Goal: Task Accomplishment & Management: Use online tool/utility

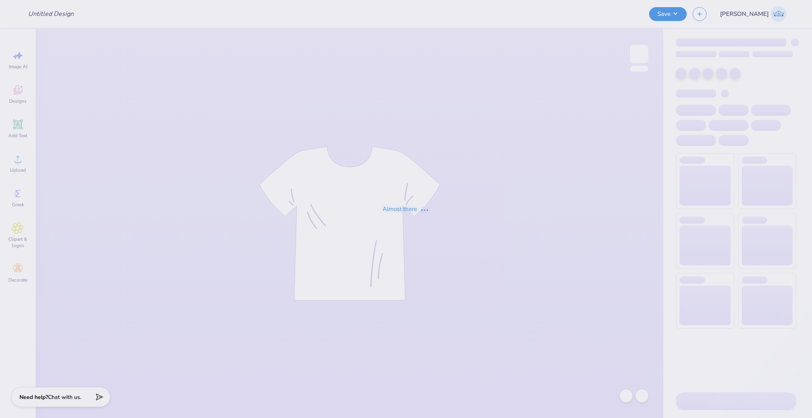
type input "Mallard ball Mock up"
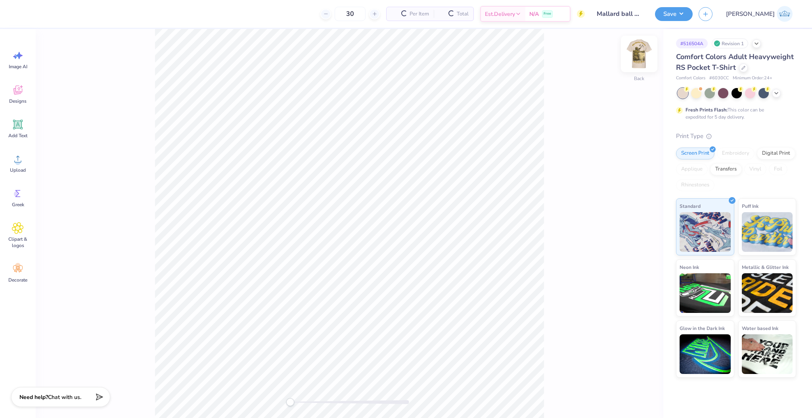
click at [641, 52] on img at bounding box center [639, 54] width 32 height 32
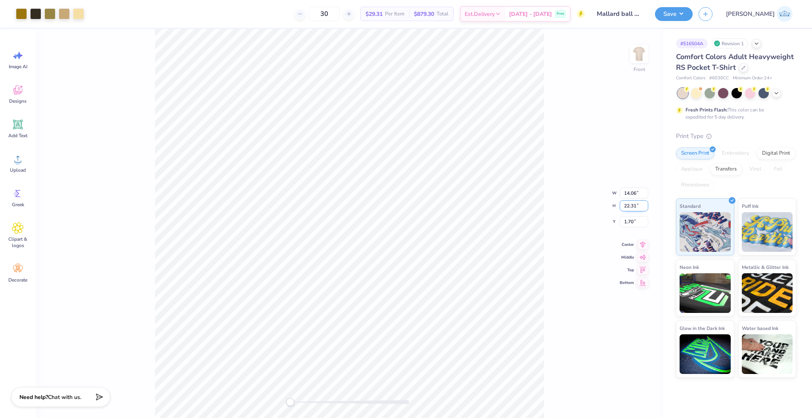
click at [628, 205] on input "22.31" at bounding box center [633, 205] width 29 height 11
type input "15"
type input "6.36"
type input "14.44"
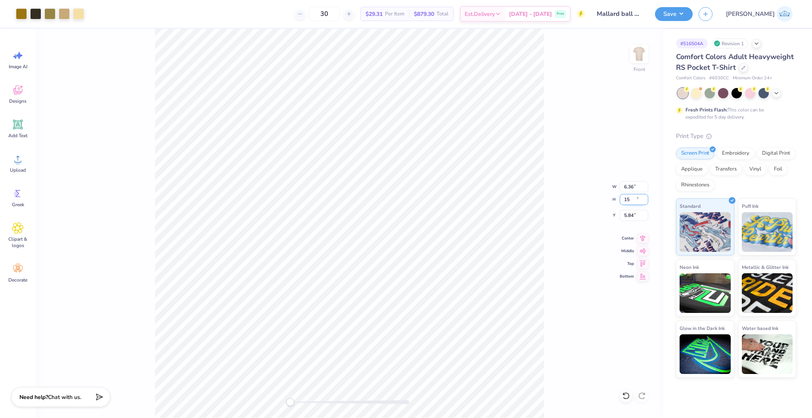
type input "5.84"
type input "16.87"
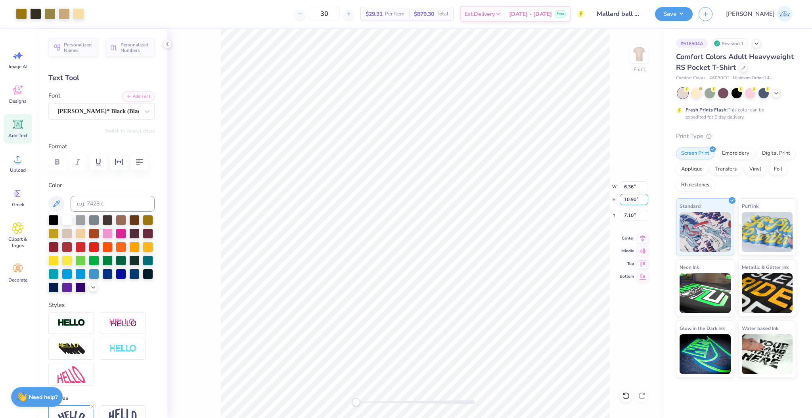
click at [635, 204] on input "10.90" at bounding box center [633, 199] width 29 height 11
type input "15"
type input "12.03"
type input "15.61"
type input "4.54"
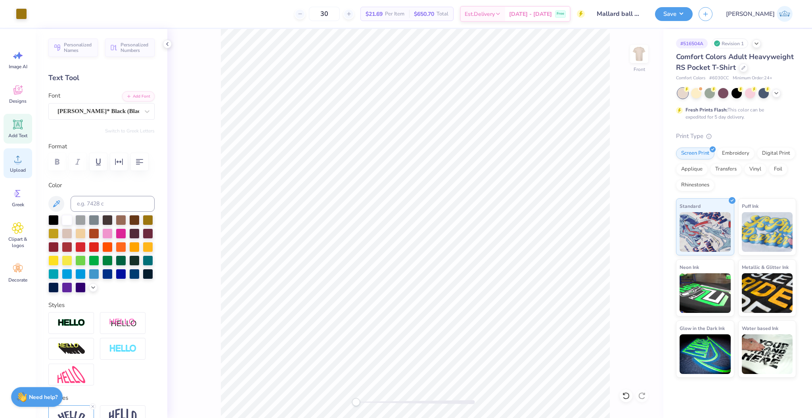
click at [22, 162] on icon at bounding box center [18, 159] width 12 height 12
click at [625, 198] on input "18.00" at bounding box center [633, 199] width 29 height 11
type input "10.42"
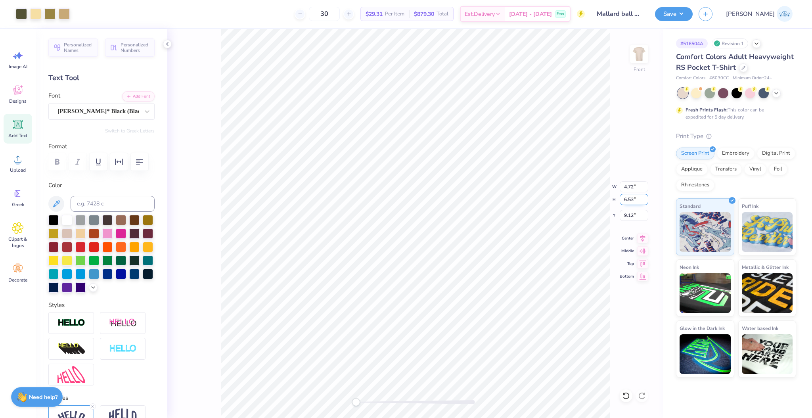
click at [630, 200] on input "6.53" at bounding box center [633, 199] width 29 height 11
type input "10.42"
type input "17.90"
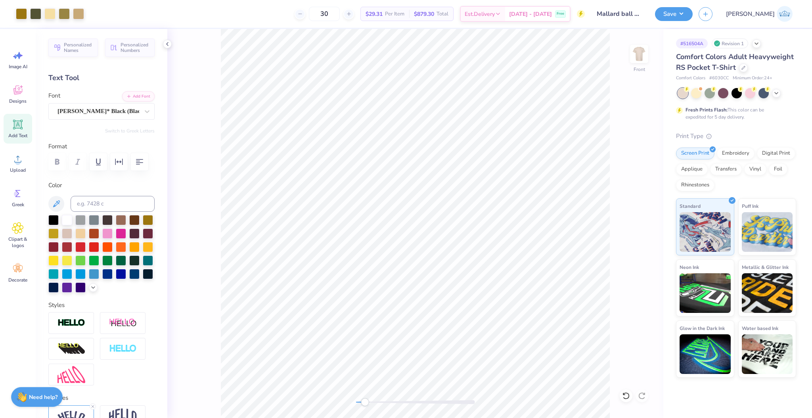
click at [368, 407] on div "Front" at bounding box center [415, 223] width 496 height 389
type input "17.81"
click at [333, 397] on div "Front" at bounding box center [415, 223] width 496 height 389
click at [626, 201] on input "13.87" at bounding box center [633, 199] width 29 height 11
type input "15"
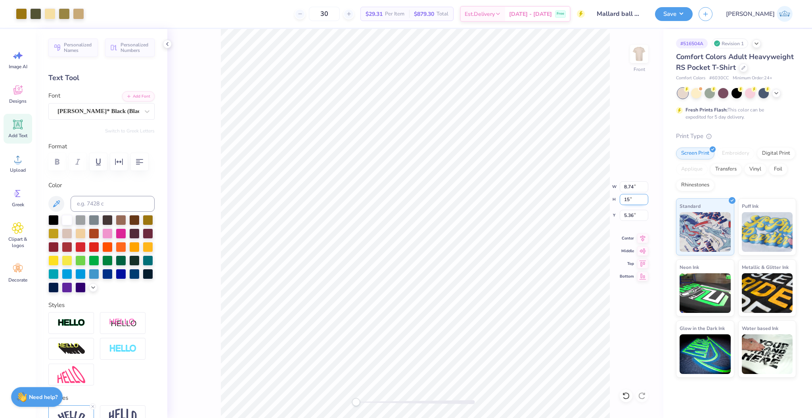
type input "10.23"
type input "15.14"
type input "4.68"
click at [622, 396] on icon at bounding box center [626, 396] width 8 height 8
click at [459, 323] on li "Group" at bounding box center [447, 326] width 62 height 15
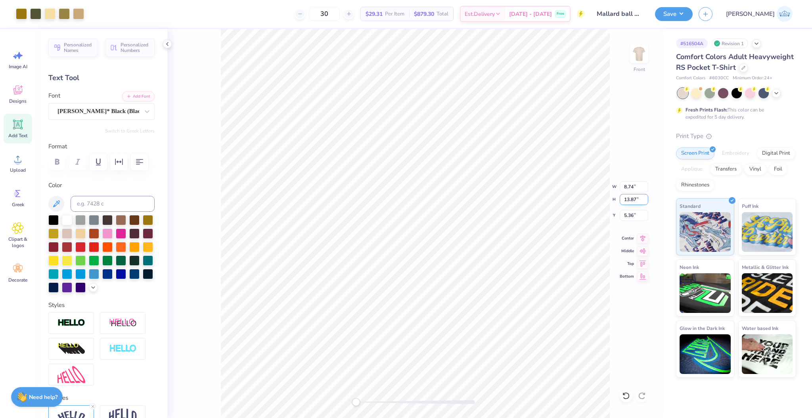
click at [631, 200] on input "13.87" at bounding box center [633, 199] width 29 height 11
type input "15"
click at [627, 218] on input "4.80" at bounding box center [633, 215] width 29 height 11
type input "3"
click at [25, 10] on div at bounding box center [21, 13] width 11 height 11
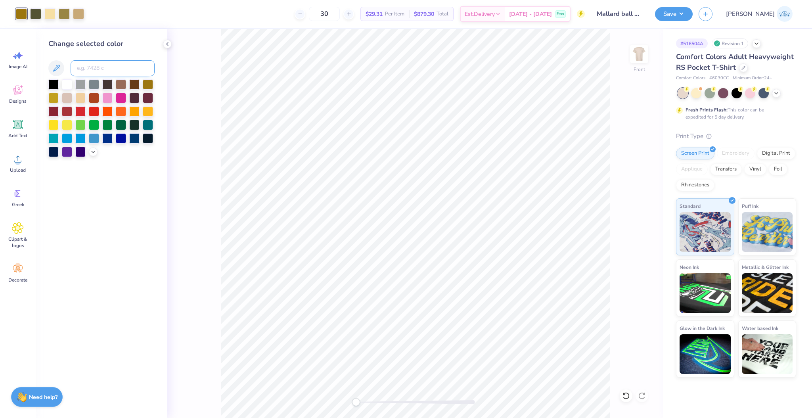
click at [92, 65] on input at bounding box center [113, 68] width 84 height 16
type input "5"
type input "4505"
click at [623, 397] on icon at bounding box center [625, 395] width 7 height 7
click at [642, 398] on icon at bounding box center [641, 395] width 7 height 7
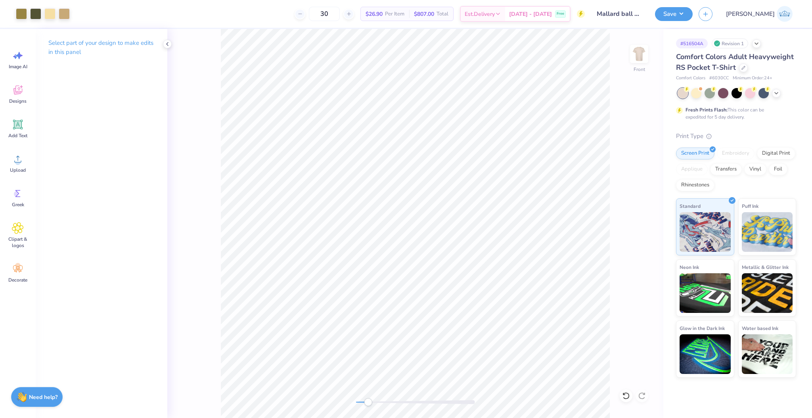
click at [317, 390] on div "Front" at bounding box center [415, 223] width 496 height 389
click at [334, 412] on div "Front" at bounding box center [415, 223] width 496 height 389
click at [369, 407] on div "Front" at bounding box center [415, 223] width 496 height 389
click at [279, 401] on div "Front" at bounding box center [415, 223] width 496 height 389
click at [692, 15] on button "Save" at bounding box center [674, 13] width 38 height 14
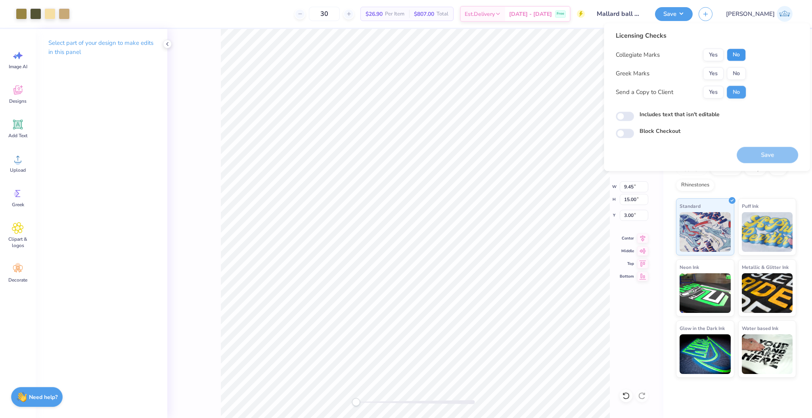
click at [735, 55] on button "No" at bounding box center [735, 54] width 19 height 13
click at [712, 79] on button "Yes" at bounding box center [713, 73] width 21 height 13
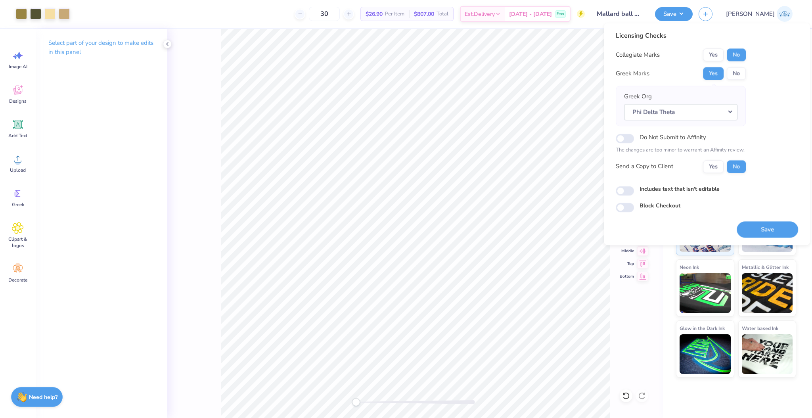
click at [711, 156] on div "Collegiate Marks Yes No Greek Marks Yes No Greek Org Phi Delta Theta Do Not Sub…" at bounding box center [680, 110] width 130 height 124
click at [712, 163] on button "Yes" at bounding box center [713, 166] width 21 height 13
click at [626, 193] on input "Includes text that isn't editable" at bounding box center [624, 191] width 18 height 10
checkbox input "true"
drag, startPoint x: 377, startPoint y: 403, endPoint x: 250, endPoint y: 418, distance: 128.4
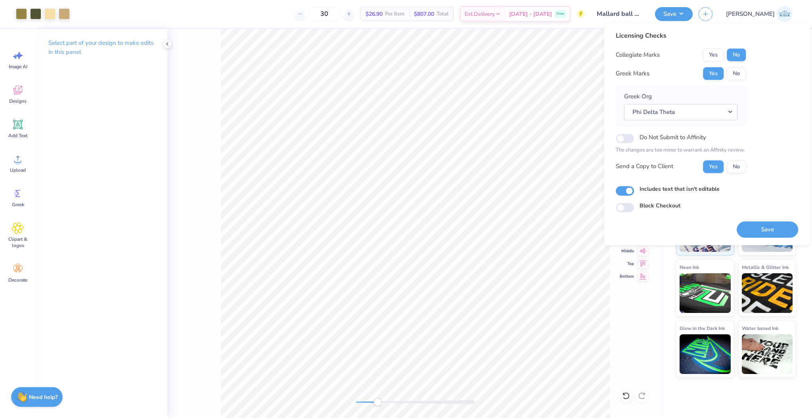
click at [250, 417] on html "Art colors 30 $26.90 Per Item $807.00 Total Est. Delivery [DATE] - [DATE] Free …" at bounding box center [406, 209] width 812 height 418
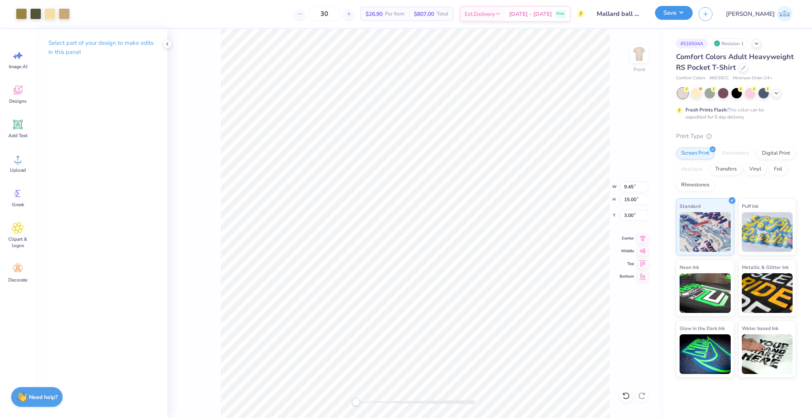
click at [692, 15] on button "Save" at bounding box center [674, 13] width 38 height 14
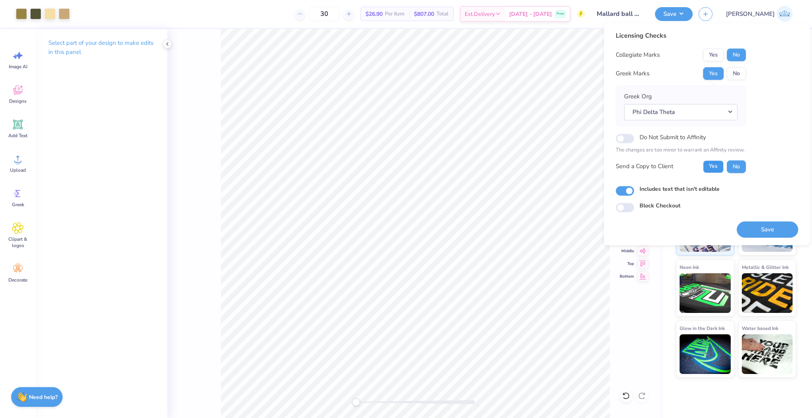
click at [716, 168] on button "Yes" at bounding box center [713, 166] width 21 height 13
click at [753, 231] on button "Save" at bounding box center [766, 229] width 61 height 16
